Goal: Task Accomplishment & Management: Understand process/instructions

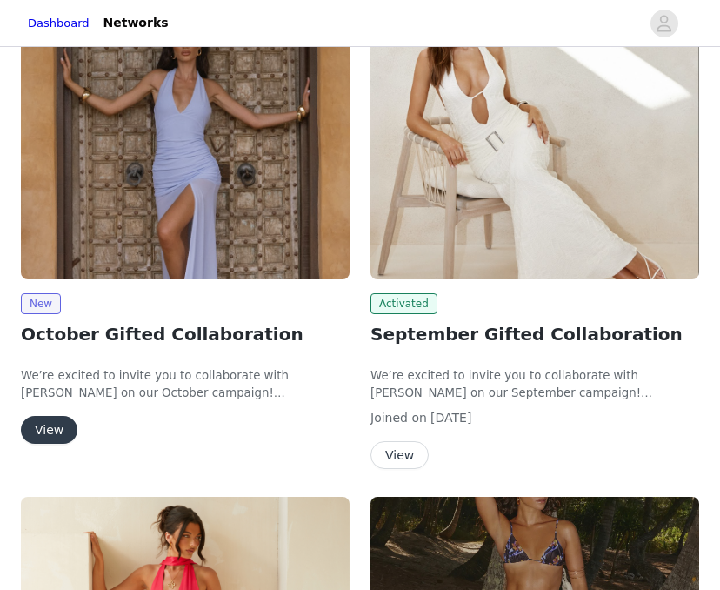
scroll to position [124, 0]
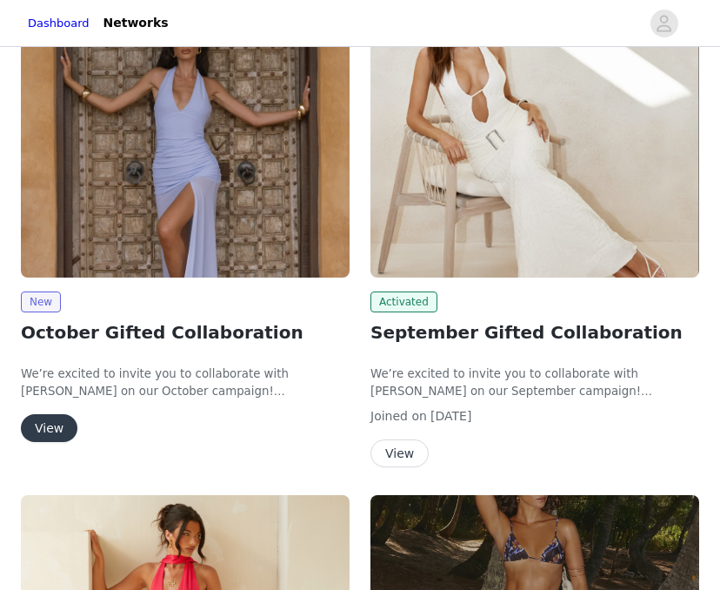
click at [58, 423] on button "View" at bounding box center [49, 428] width 57 height 28
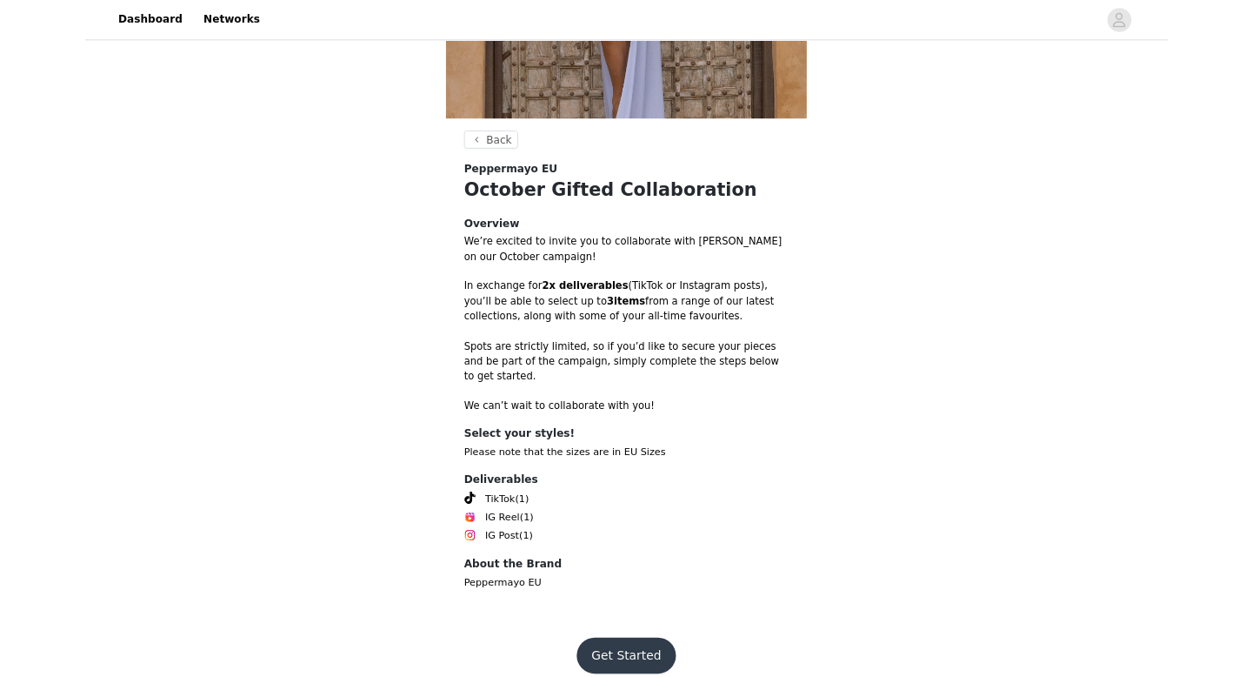
scroll to position [436, 0]
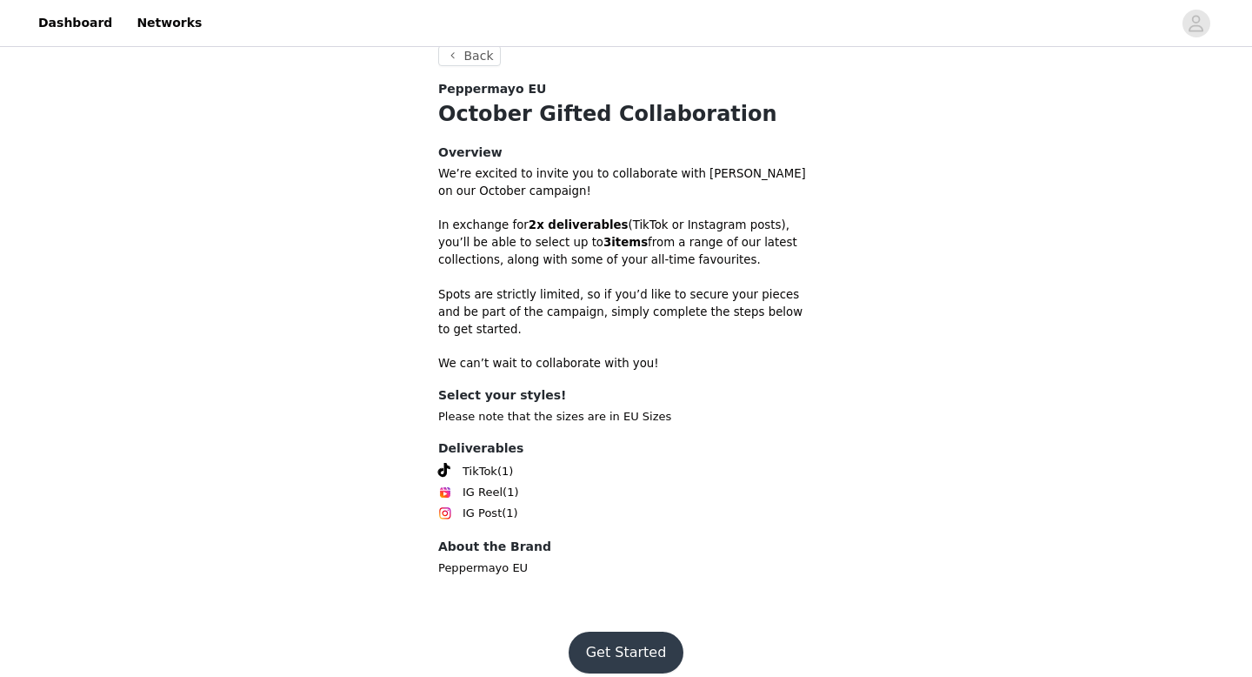
click at [651, 589] on button "Get Started" at bounding box center [627, 652] width 116 height 42
